Goal: Task Accomplishment & Management: Use online tool/utility

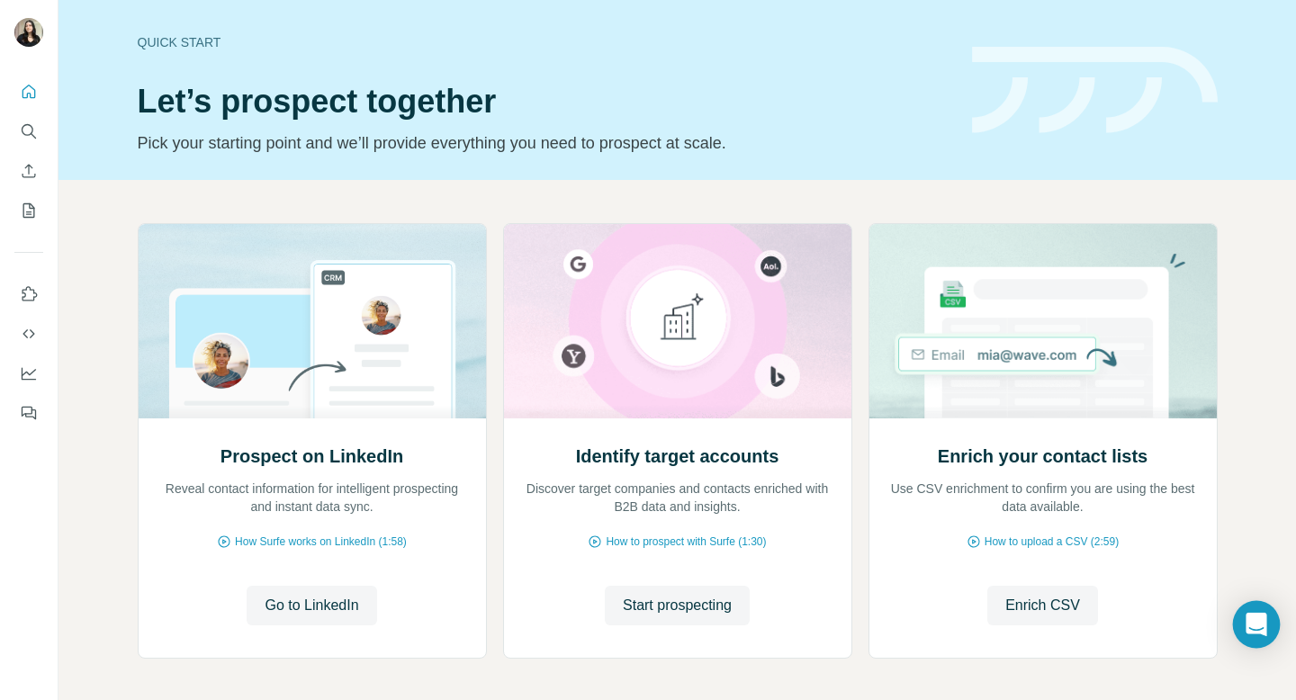
click at [1242, 626] on div "Open Intercom Messenger" at bounding box center [1257, 625] width 48 height 48
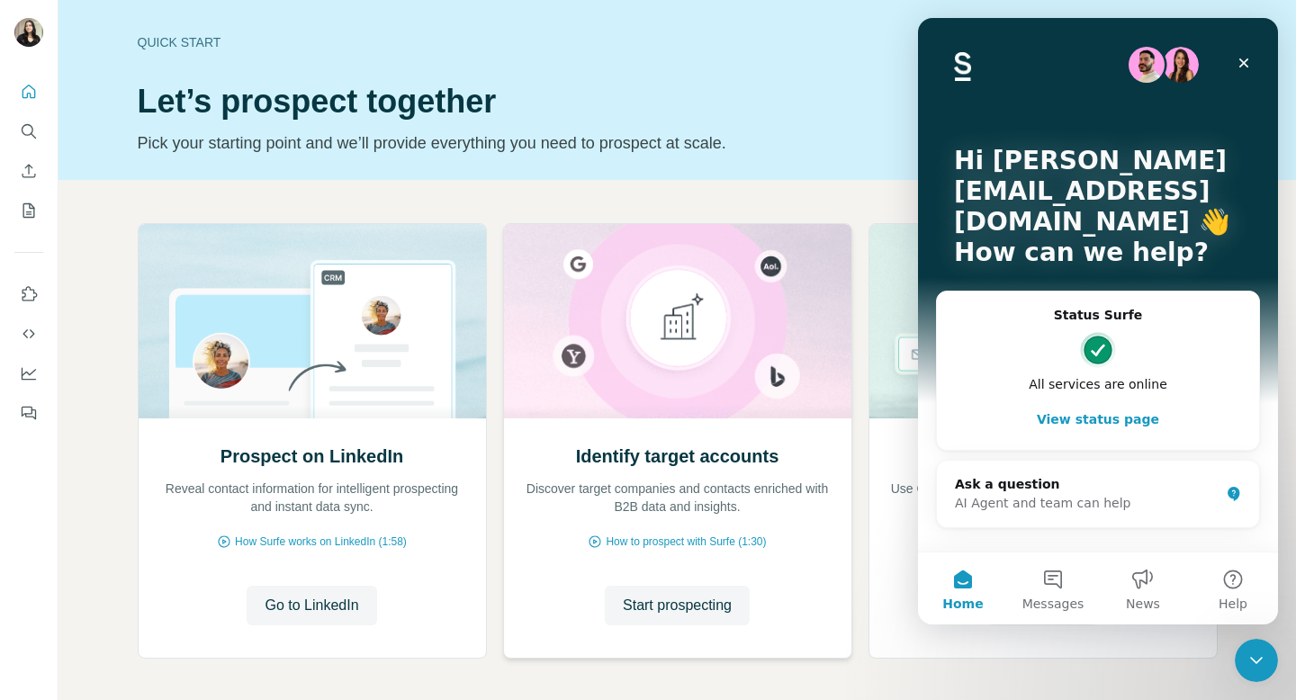
click at [578, 251] on img at bounding box center [677, 321] width 349 height 194
click at [619, 115] on h1 "Let’s prospect together" at bounding box center [544, 102] width 813 height 36
click at [1240, 58] on icon "Close" at bounding box center [1244, 63] width 14 height 14
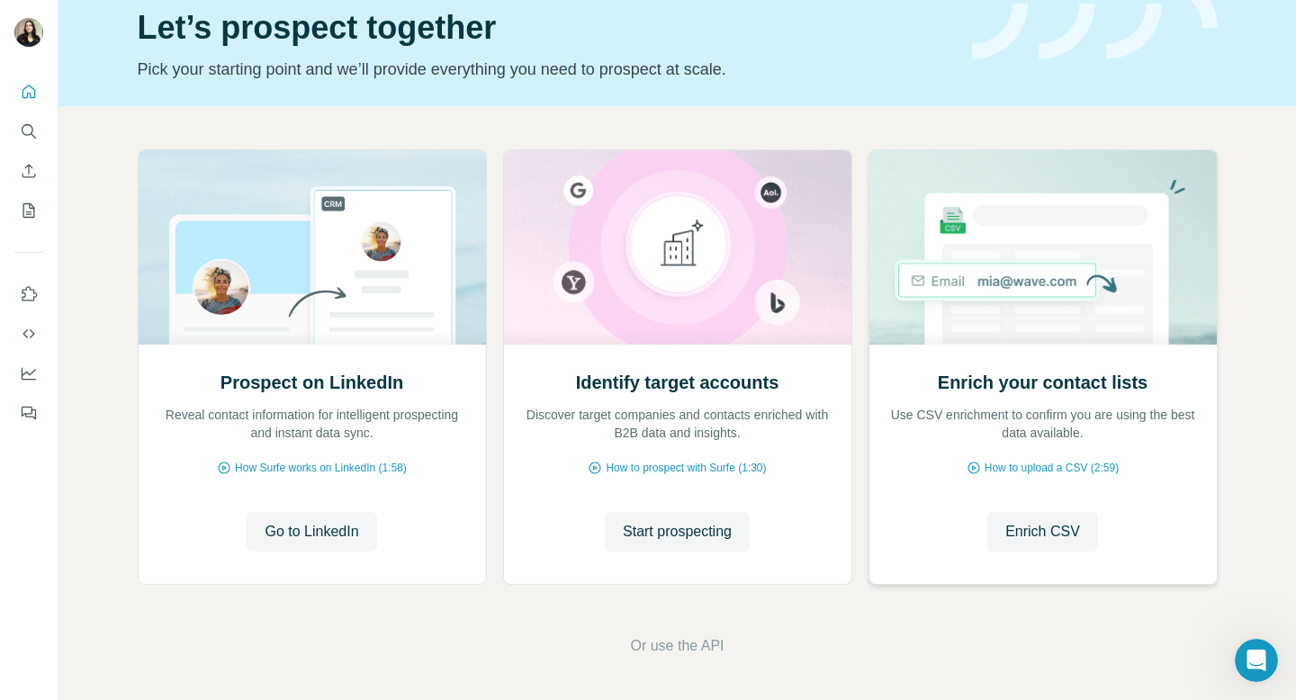
scroll to position [71, 0]
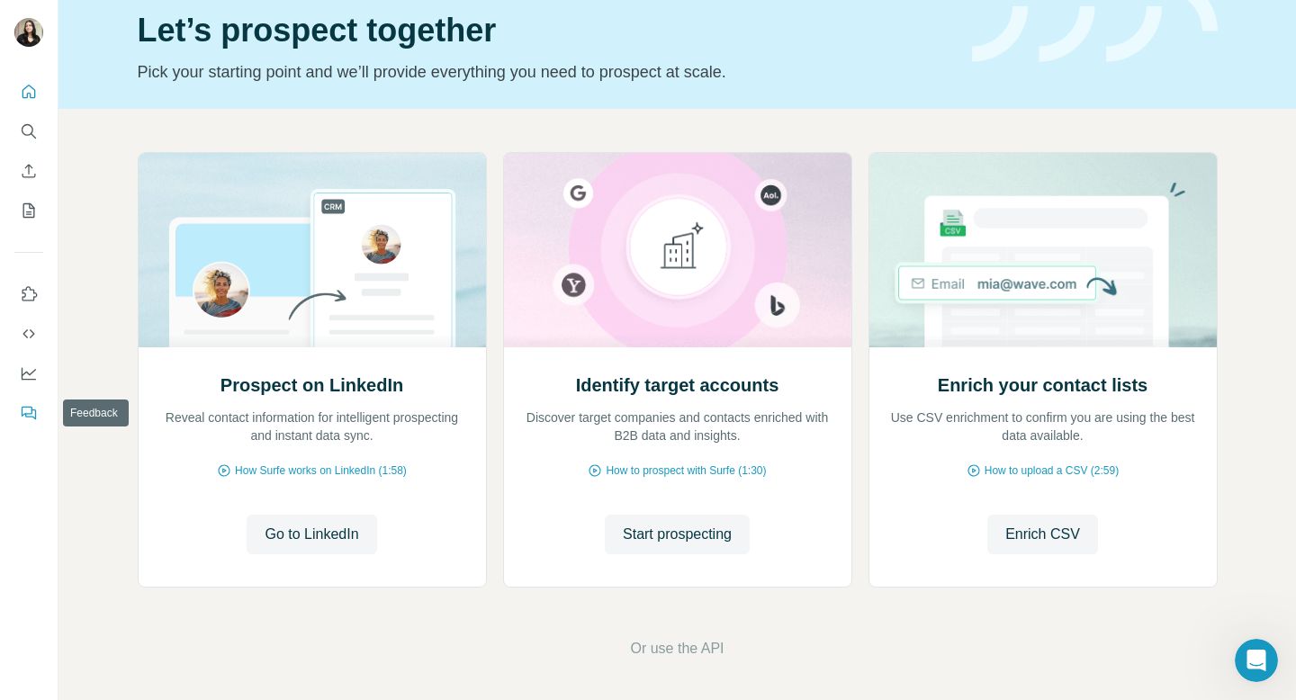
click at [18, 420] on button "Feedback" at bounding box center [28, 413] width 29 height 32
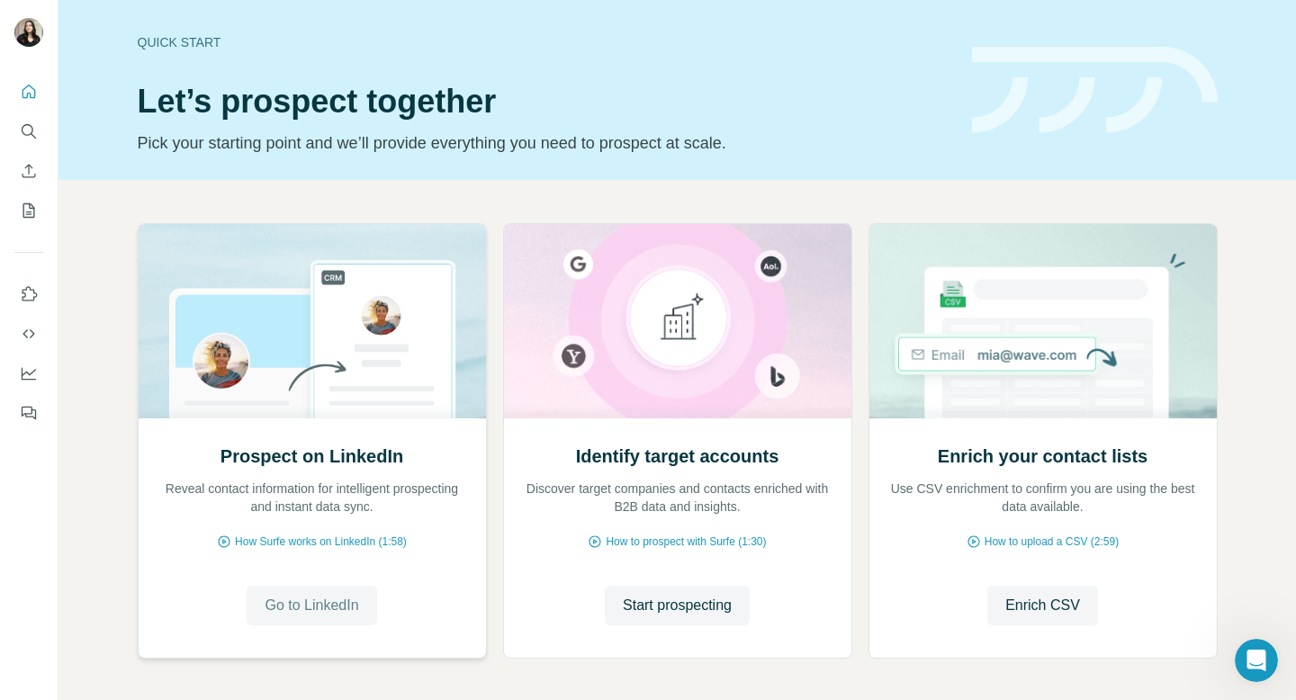
click at [281, 606] on span "Go to LinkedIn" at bounding box center [312, 606] width 94 height 22
click at [655, 601] on span "Start prospecting" at bounding box center [677, 606] width 109 height 22
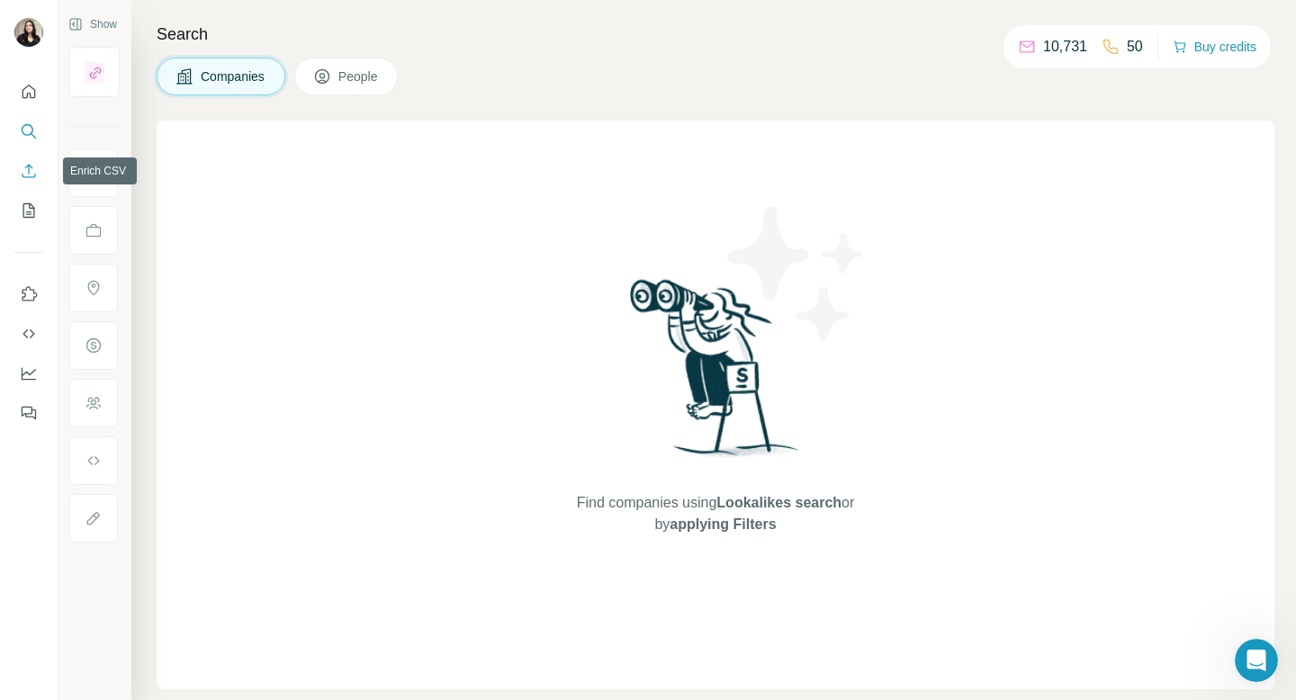
click at [24, 164] on icon "Enrich CSV" at bounding box center [29, 171] width 18 height 18
